Goal: Information Seeking & Learning: Learn about a topic

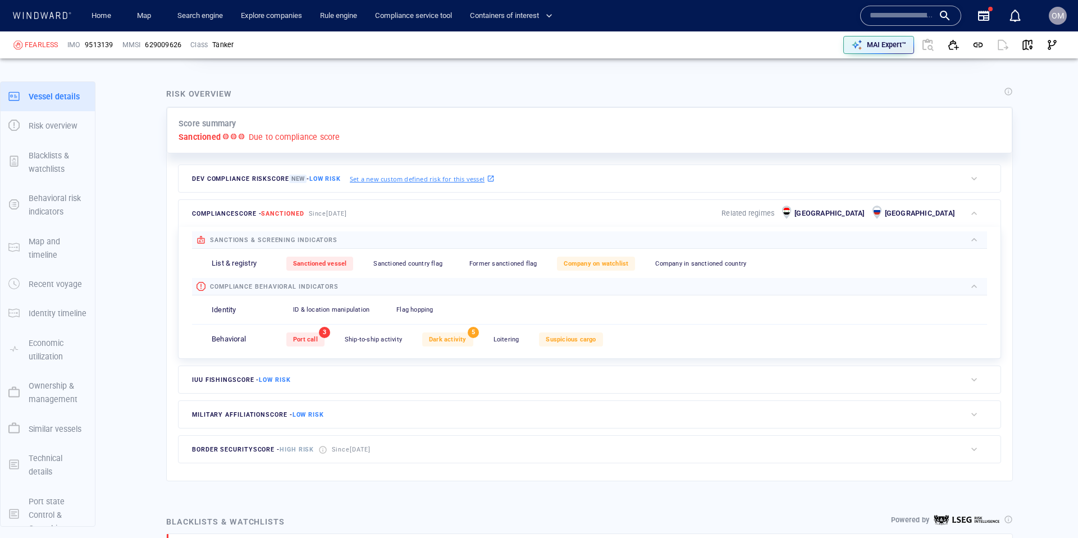
scroll to position [17, 0]
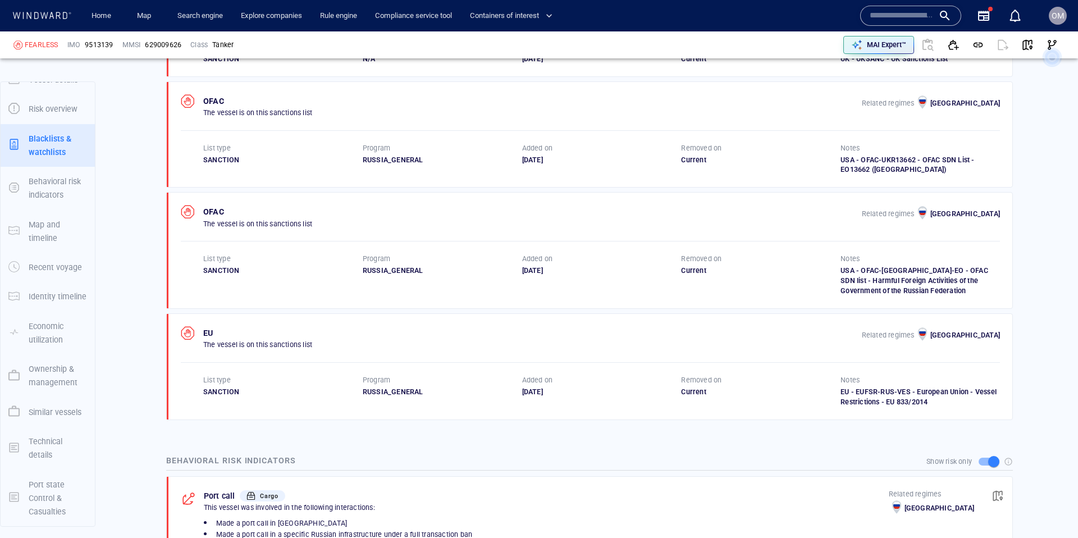
click at [161, 218] on div "Blacklists & watchlists Powered by UNITED KINGDOM The vessel is on this sanctio…" at bounding box center [589, 191] width 865 height 476
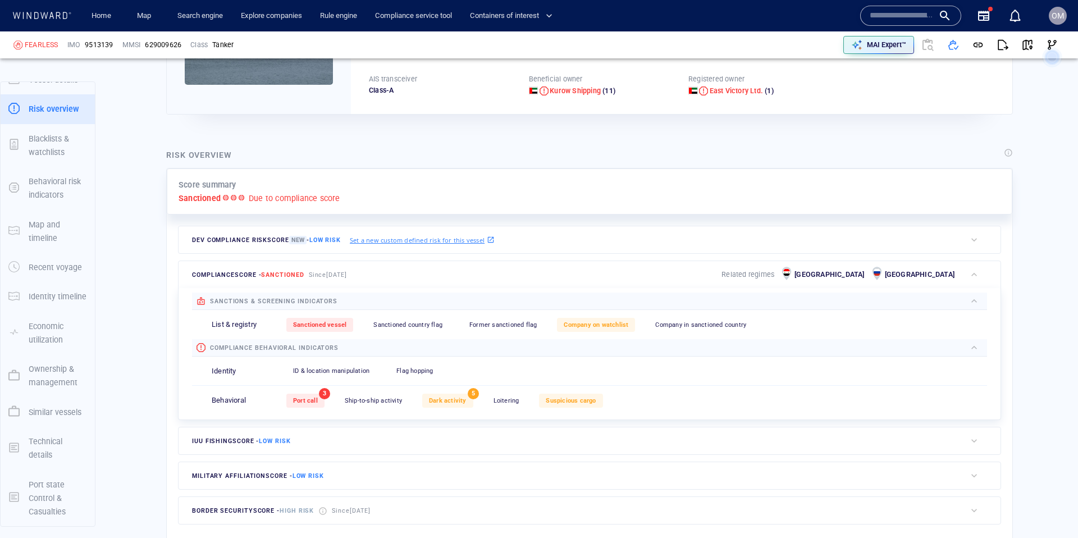
scroll to position [176, 0]
